Goal: Check status: Check status

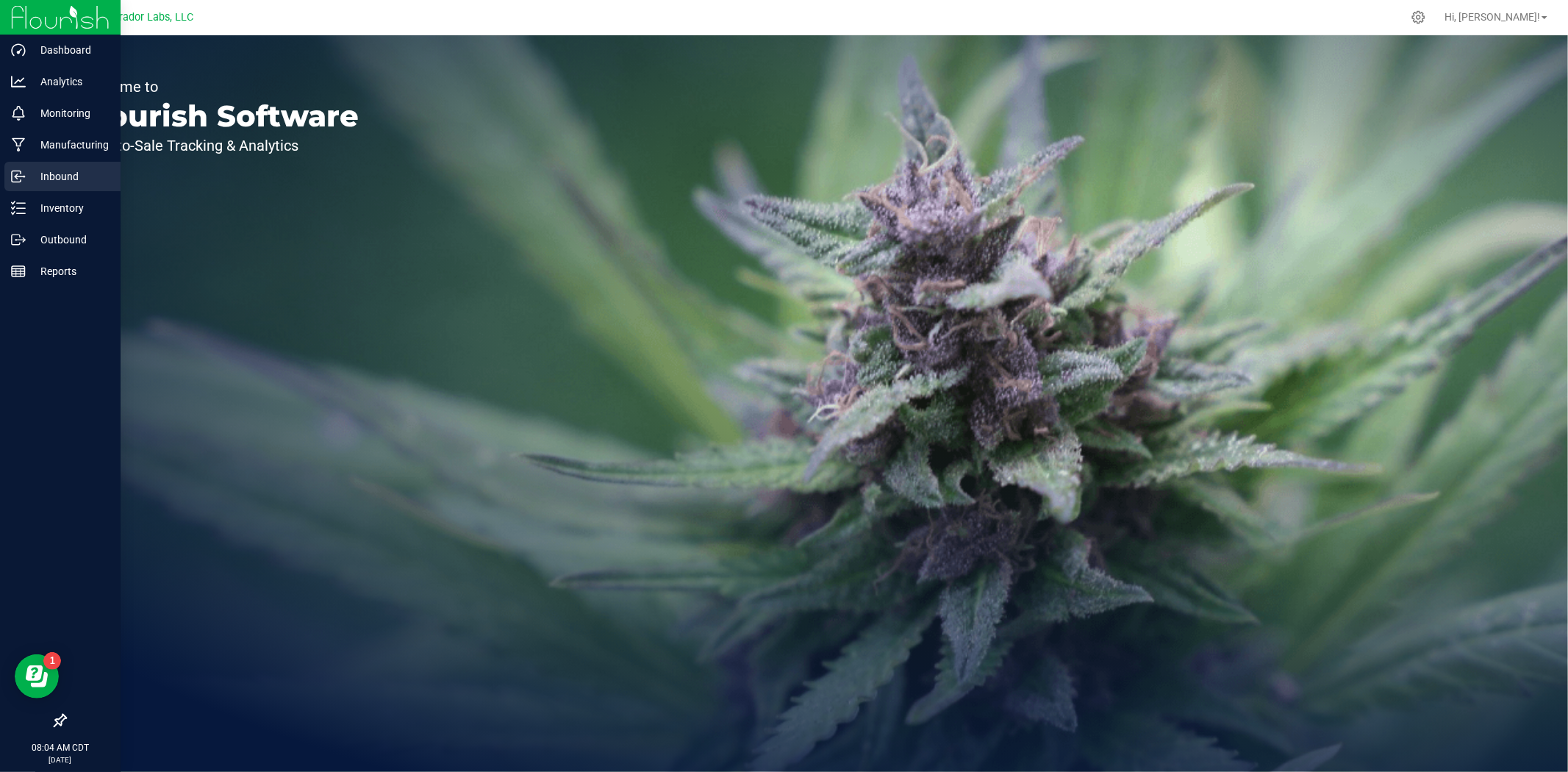
click at [44, 178] on p "Inbound" at bounding box center [70, 177] width 89 height 18
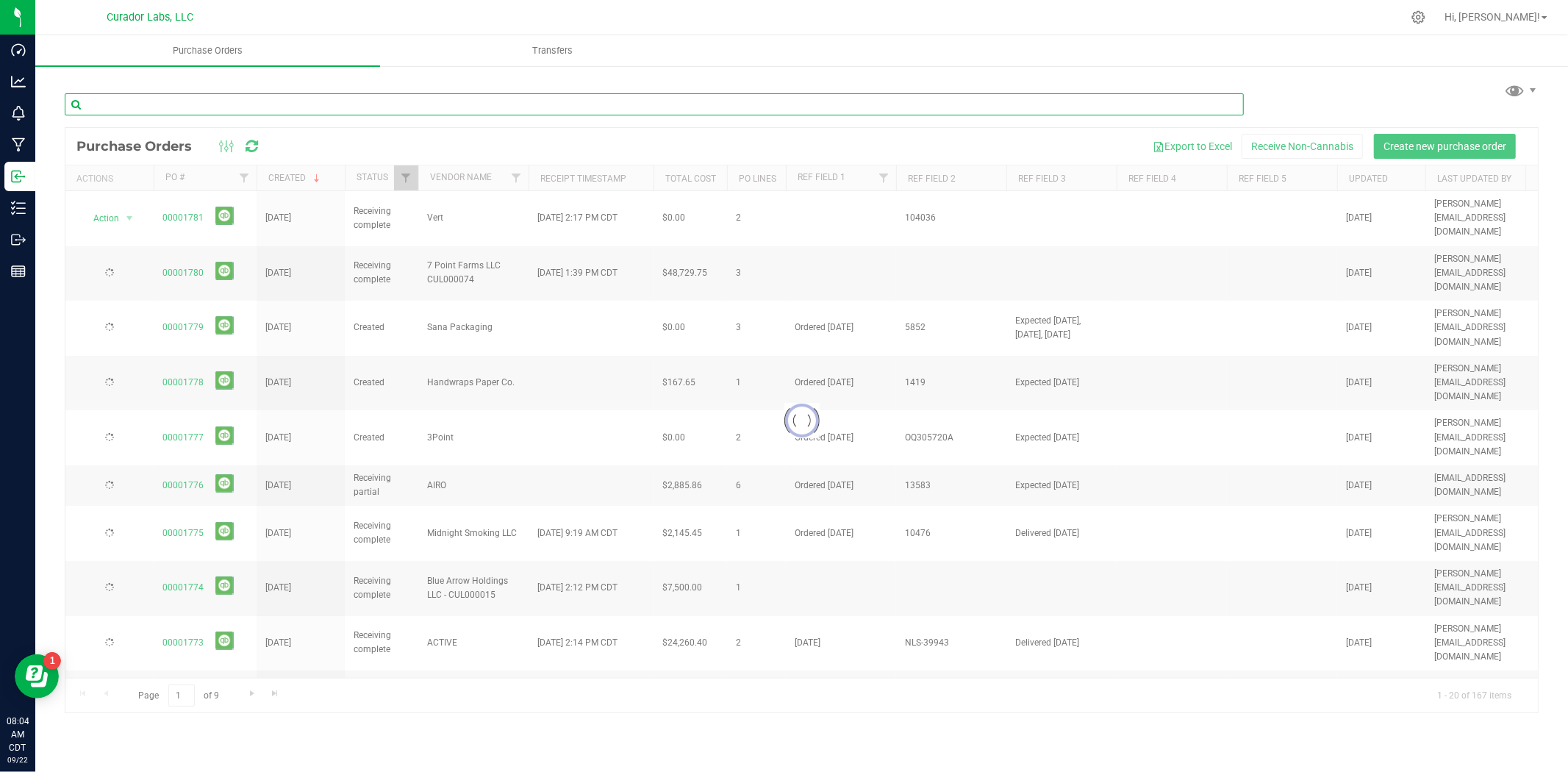
click at [193, 107] on input "text" at bounding box center [655, 104] width 1180 height 22
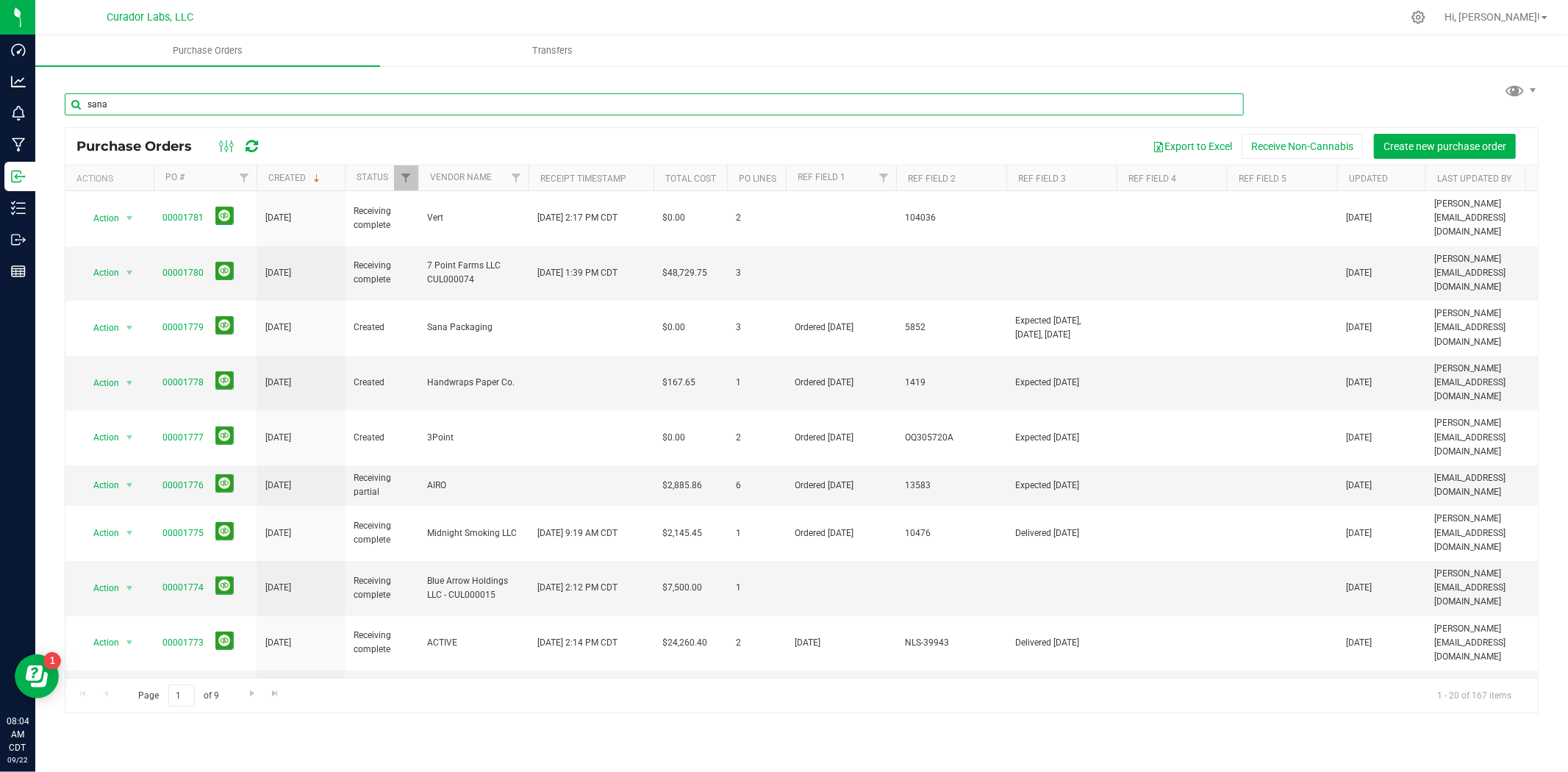
type input "sana"
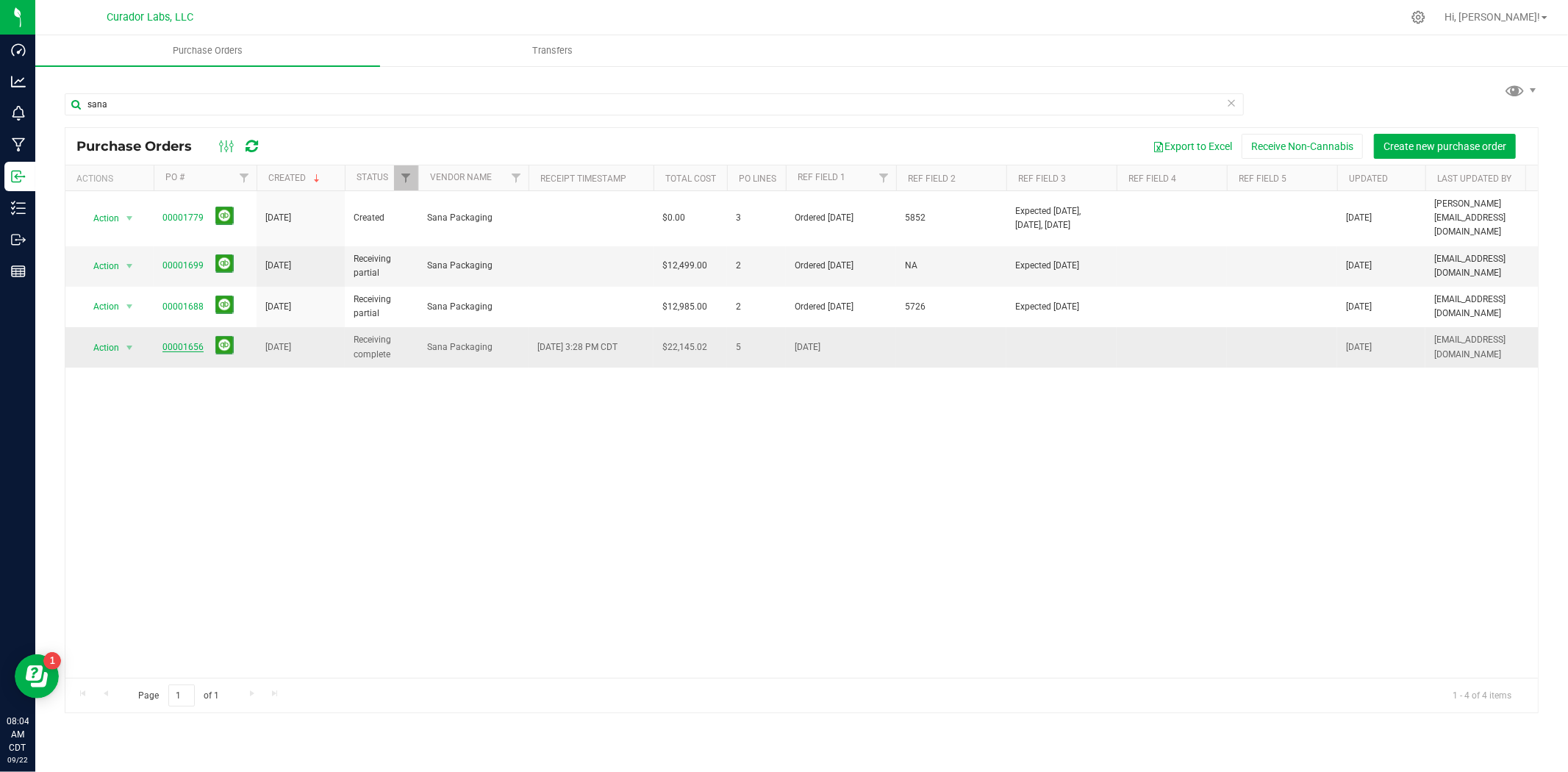
click at [191, 342] on link "00001656" at bounding box center [183, 347] width 42 height 10
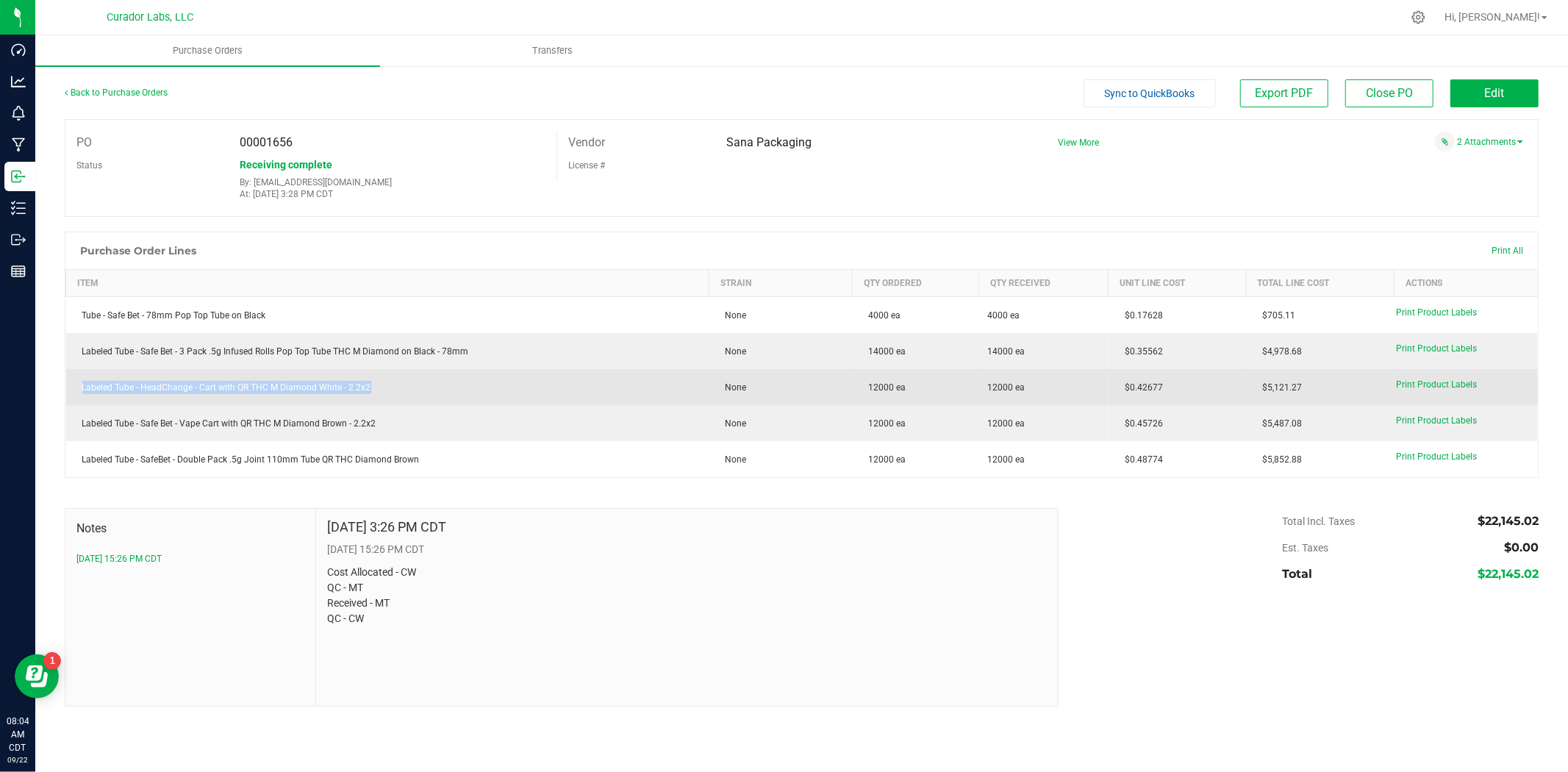
drag, startPoint x: 384, startPoint y: 394, endPoint x: 68, endPoint y: 394, distance: 316.0
click at [68, 394] on td "Labeled Tube - HeadChange - Cart with QR THC M Diamond White - 2.2x2" at bounding box center [387, 387] width 643 height 36
drag, startPoint x: 354, startPoint y: 388, endPoint x: 83, endPoint y: 386, distance: 271.0
click at [83, 386] on div "Labeled Tube - HeadChange - Cart with QR THC M Diamond White - 2.2x2" at bounding box center [387, 387] width 626 height 14
drag, startPoint x: 387, startPoint y: 389, endPoint x: 70, endPoint y: 387, distance: 317.0
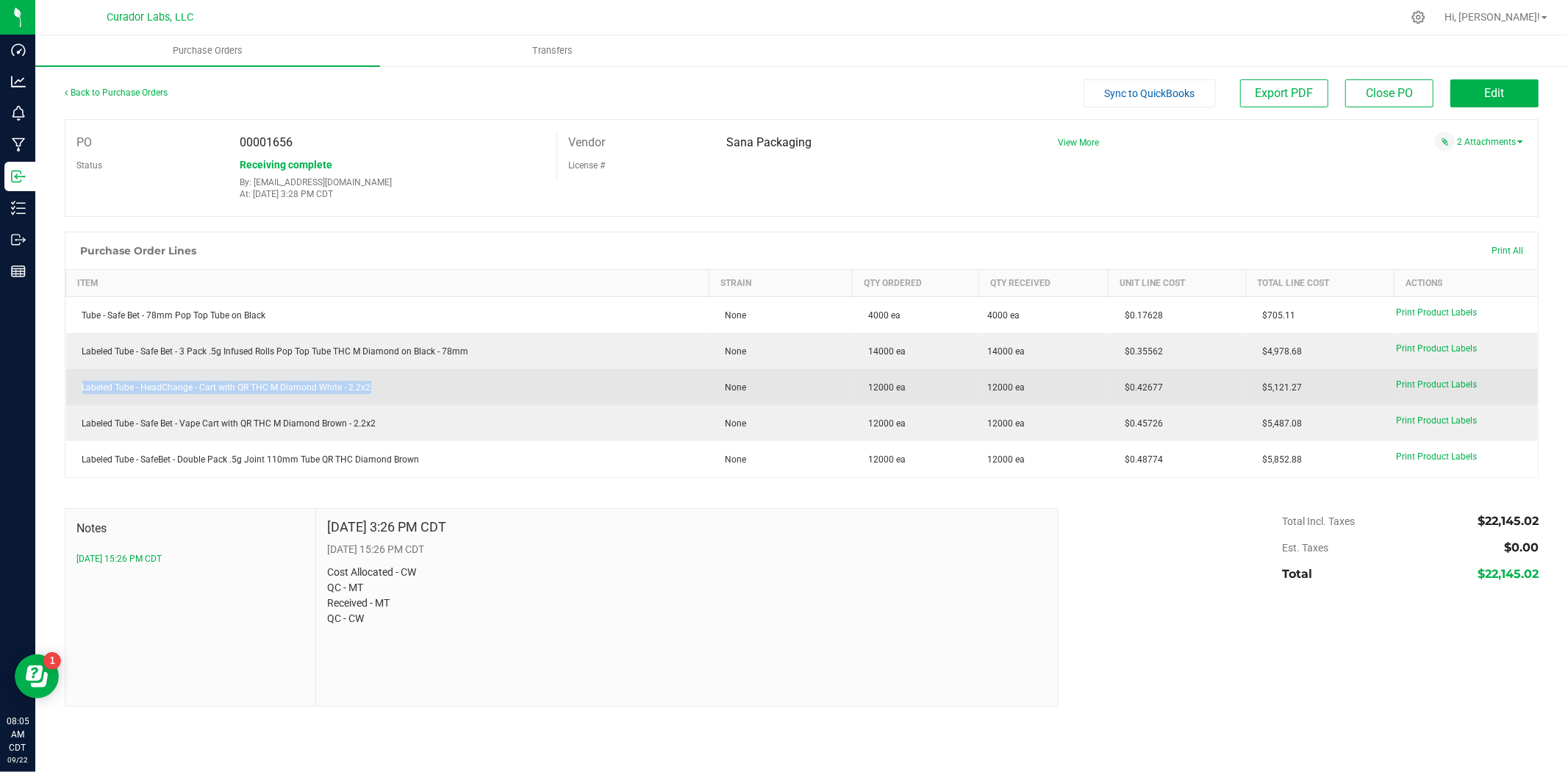
click at [70, 387] on td "Labeled Tube - HeadChange - Cart with QR THC M Diamond White - 2.2x2" at bounding box center [387, 387] width 643 height 36
copy div "Labeled Tube - HeadChange - Cart with QR THC M Diamond White - 2.2x2"
